Goal: Information Seeking & Learning: Learn about a topic

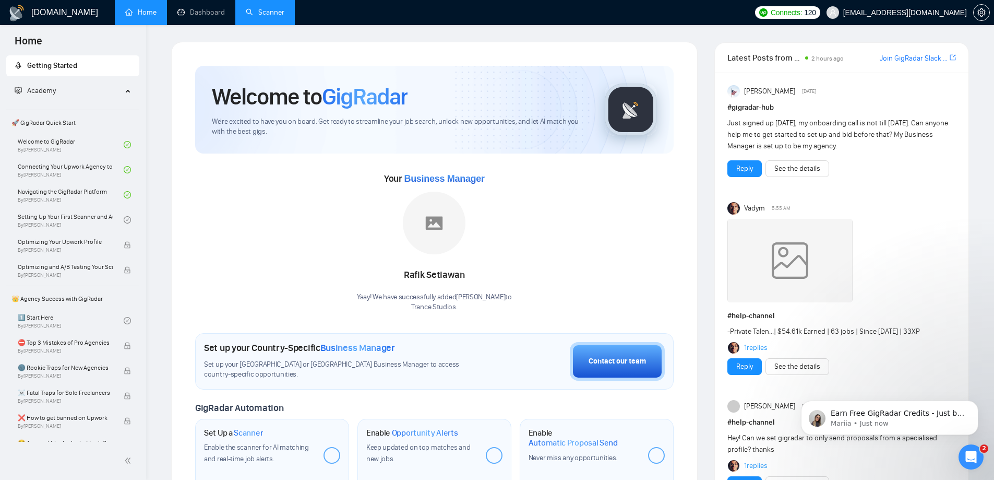
click at [266, 8] on link "Scanner" at bounding box center [265, 12] width 39 height 9
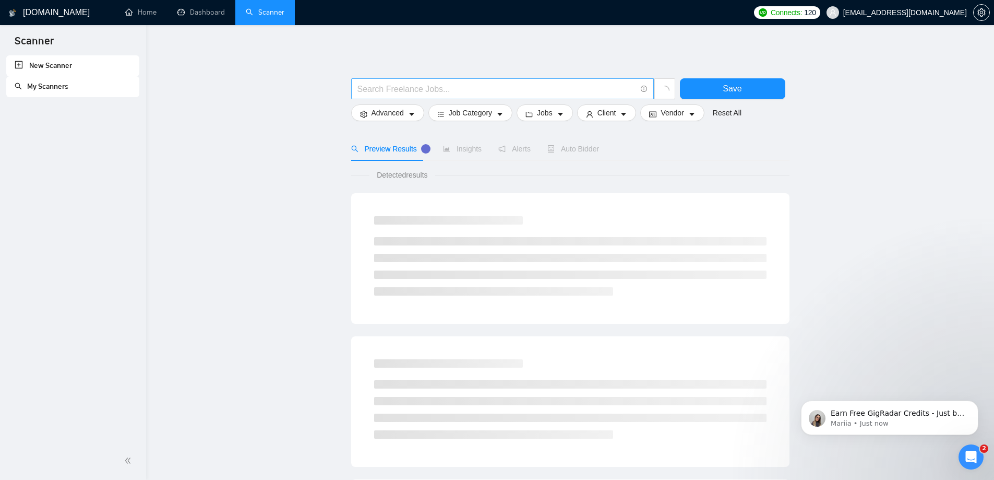
click at [417, 89] on input "text" at bounding box center [496, 88] width 279 height 13
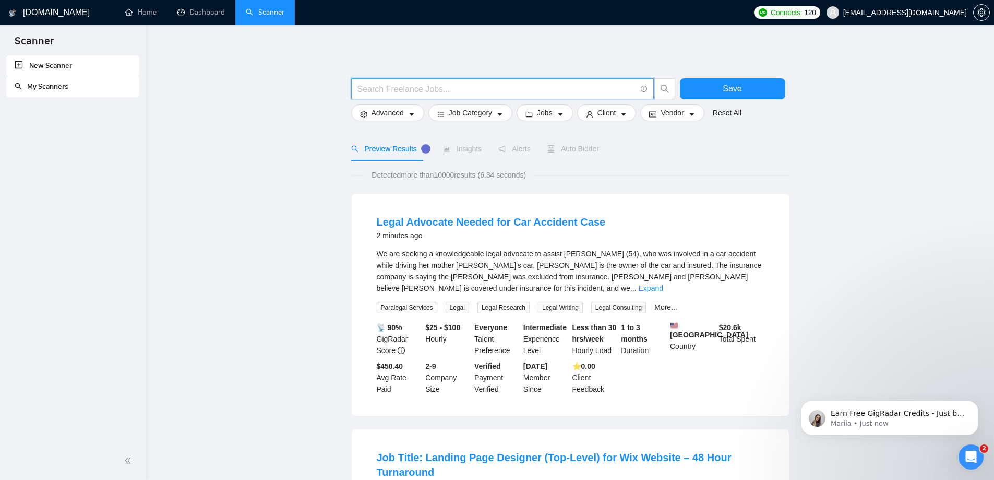
paste input "(Shopify AND ("abandoned cart" OR "cart recovery" OR "checkout optimization" OR…"
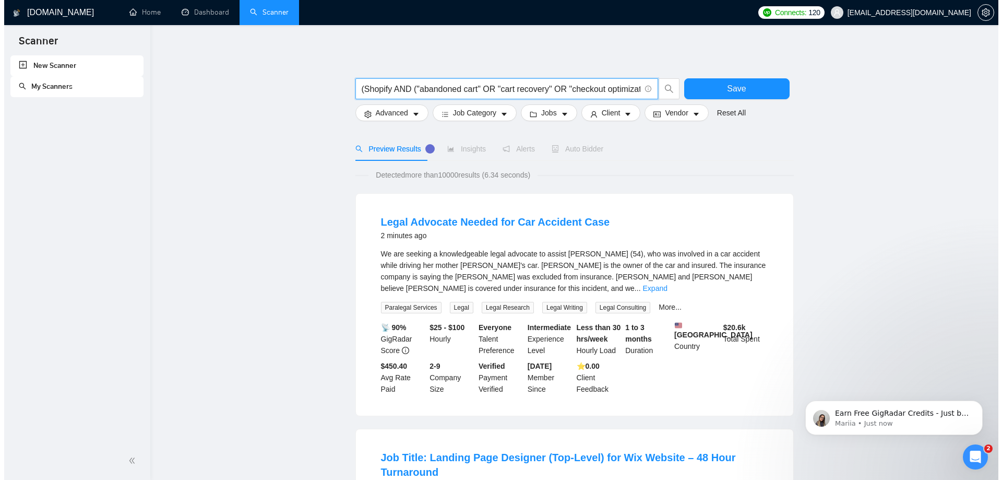
scroll to position [0, 1090]
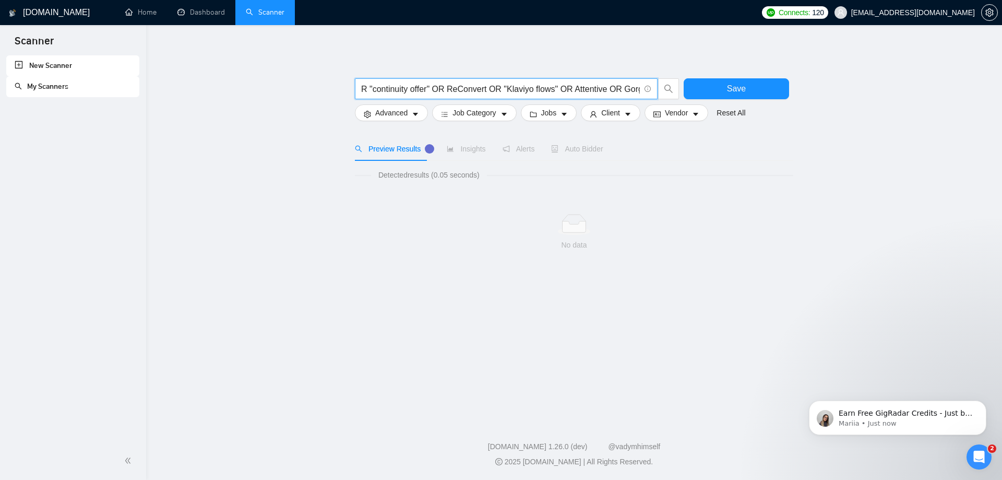
type input "(Shopify AND ("abandoned cart" OR "cart recovery" OR "checkout optimization" OR…"
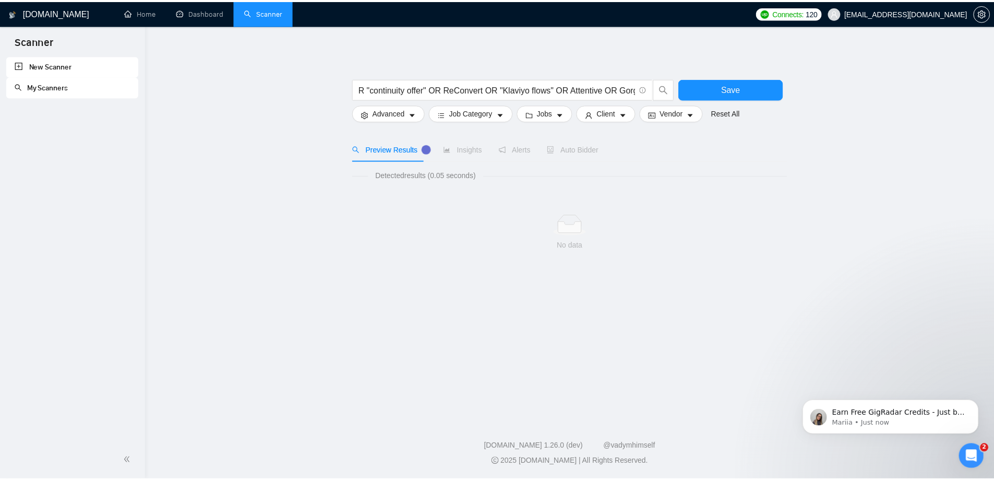
scroll to position [0, 0]
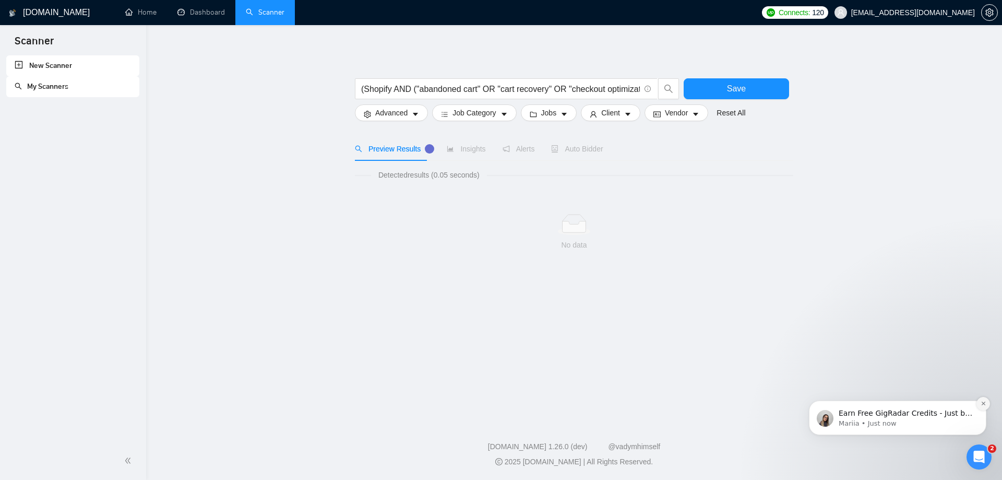
click at [984, 402] on icon "Dismiss notification" at bounding box center [984, 403] width 6 height 6
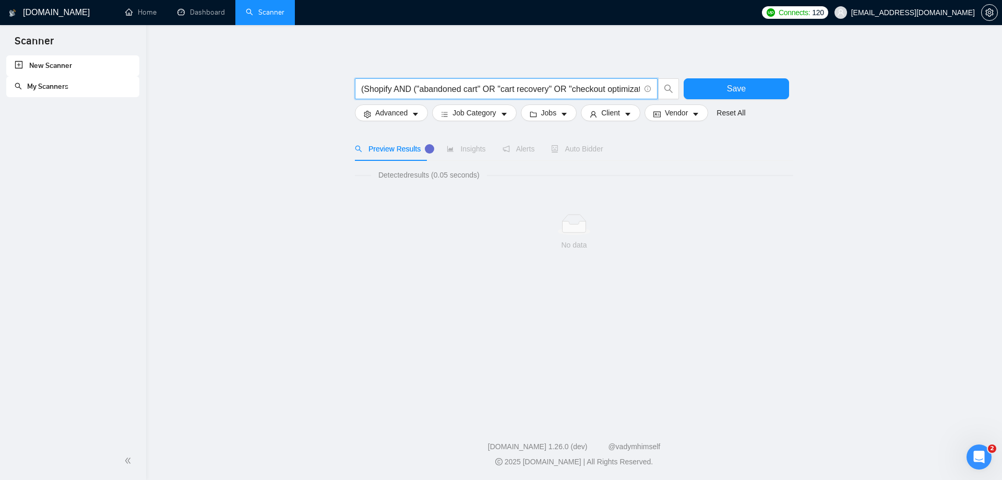
click at [620, 90] on input "(Shopify AND ("abandoned cart" OR "cart recovery" OR "checkout optimization" OR…" at bounding box center [500, 88] width 279 height 13
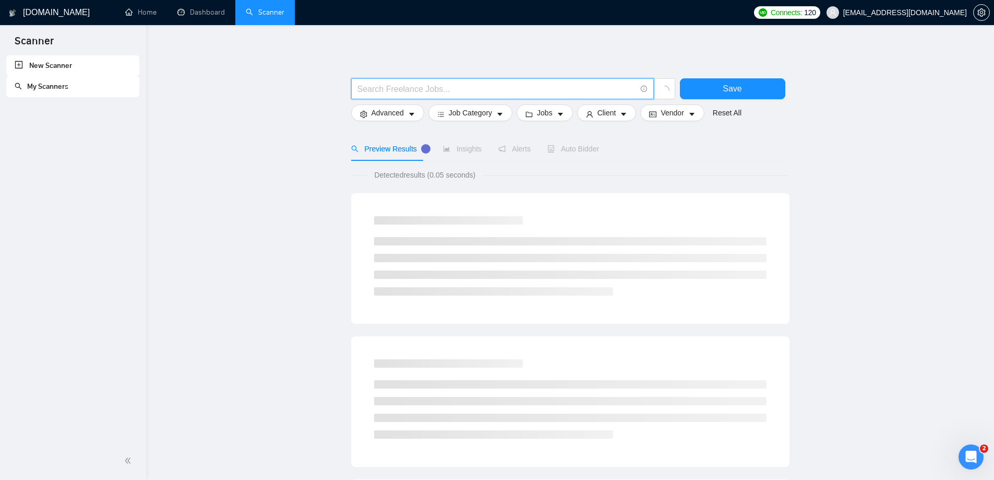
click at [401, 93] on input "text" at bounding box center [496, 88] width 279 height 13
paste input "Shopify AND ("abandoned cart" OR "cart recovery" OR "checkout optimization" OR …"
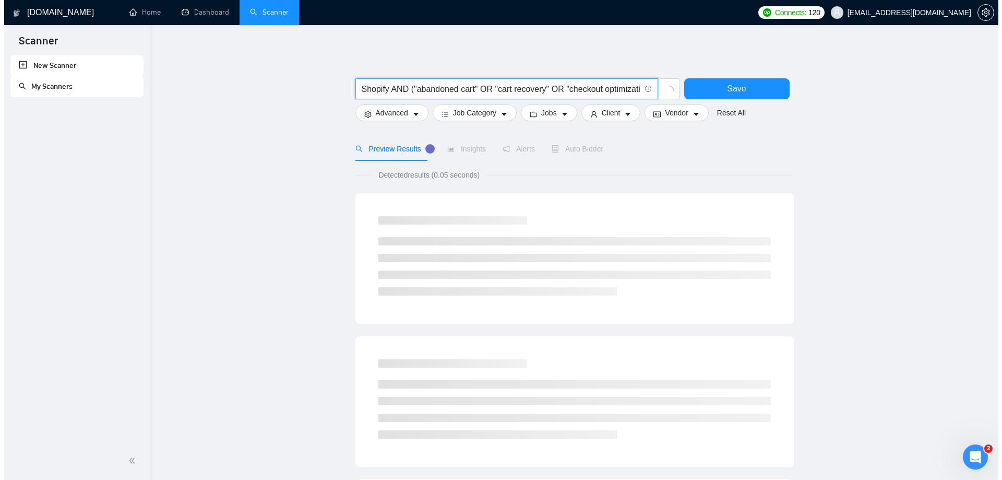
scroll to position [0, 255]
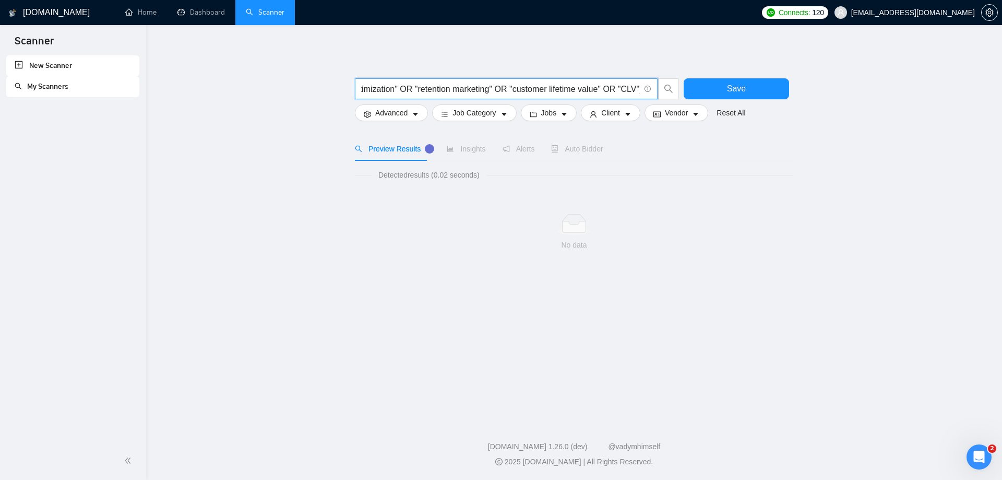
type input "Shopify AND ("abandoned cart" OR "cart recovery" OR "checkout optimization" OR …"
